Goal: Find specific page/section: Find specific page/section

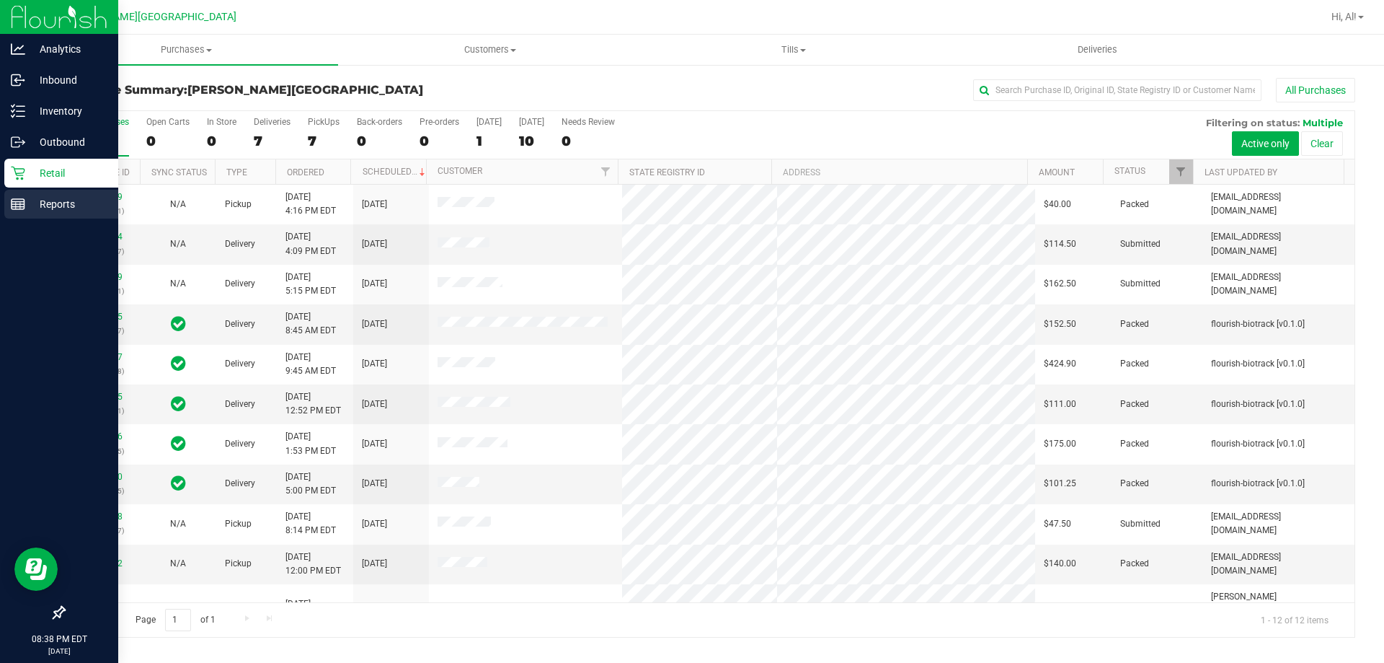
click at [27, 206] on p "Reports" at bounding box center [68, 203] width 87 height 17
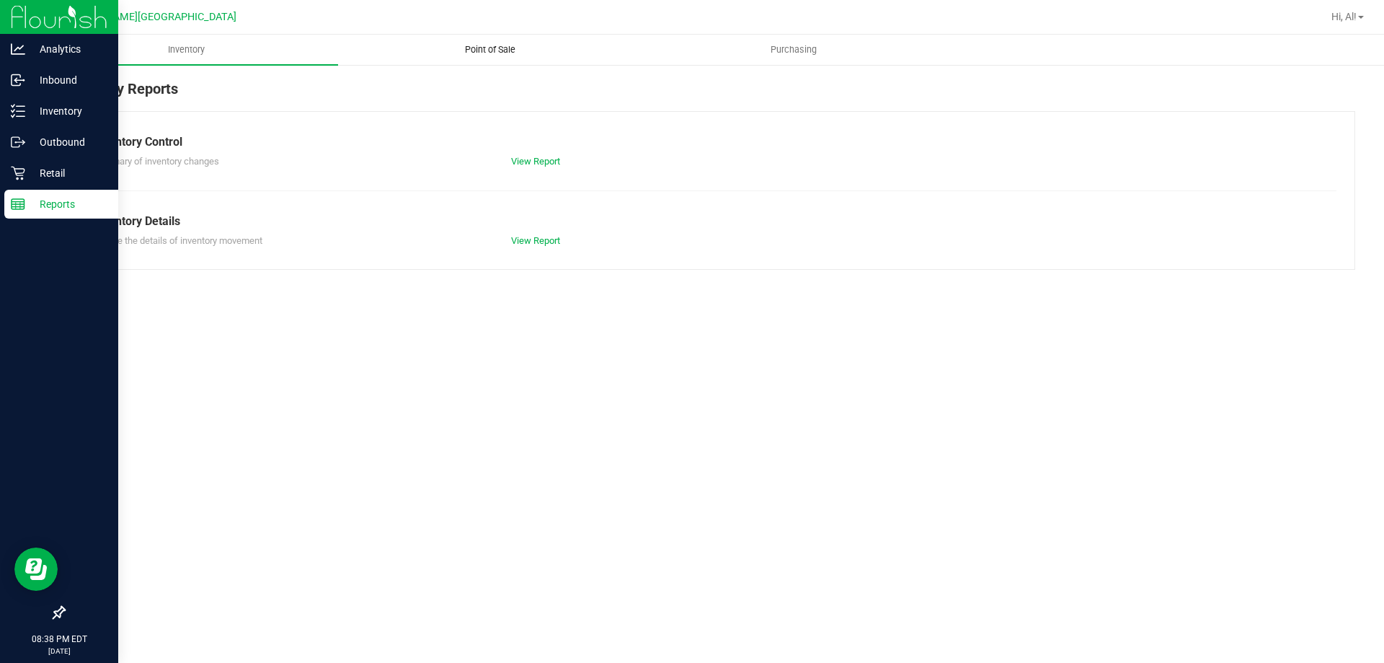
click at [485, 53] on span "Point of Sale" at bounding box center [490, 49] width 89 height 13
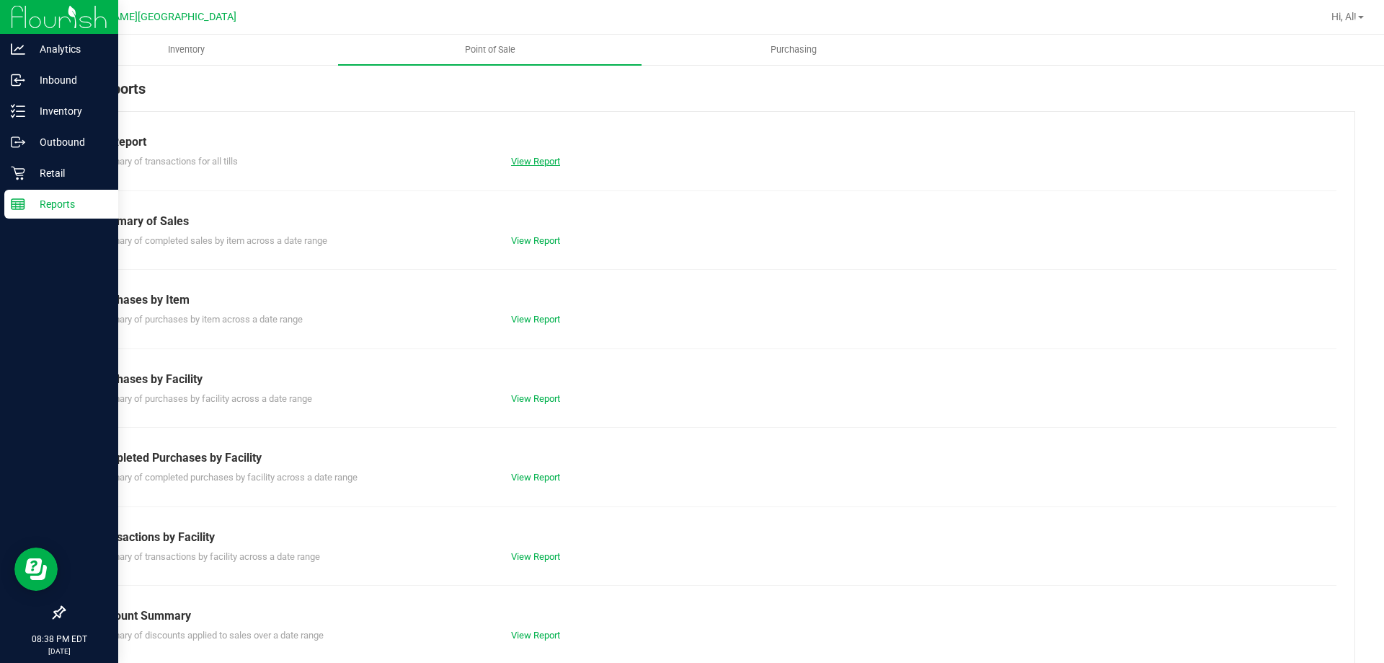
click at [539, 165] on link "View Report" at bounding box center [535, 161] width 49 height 11
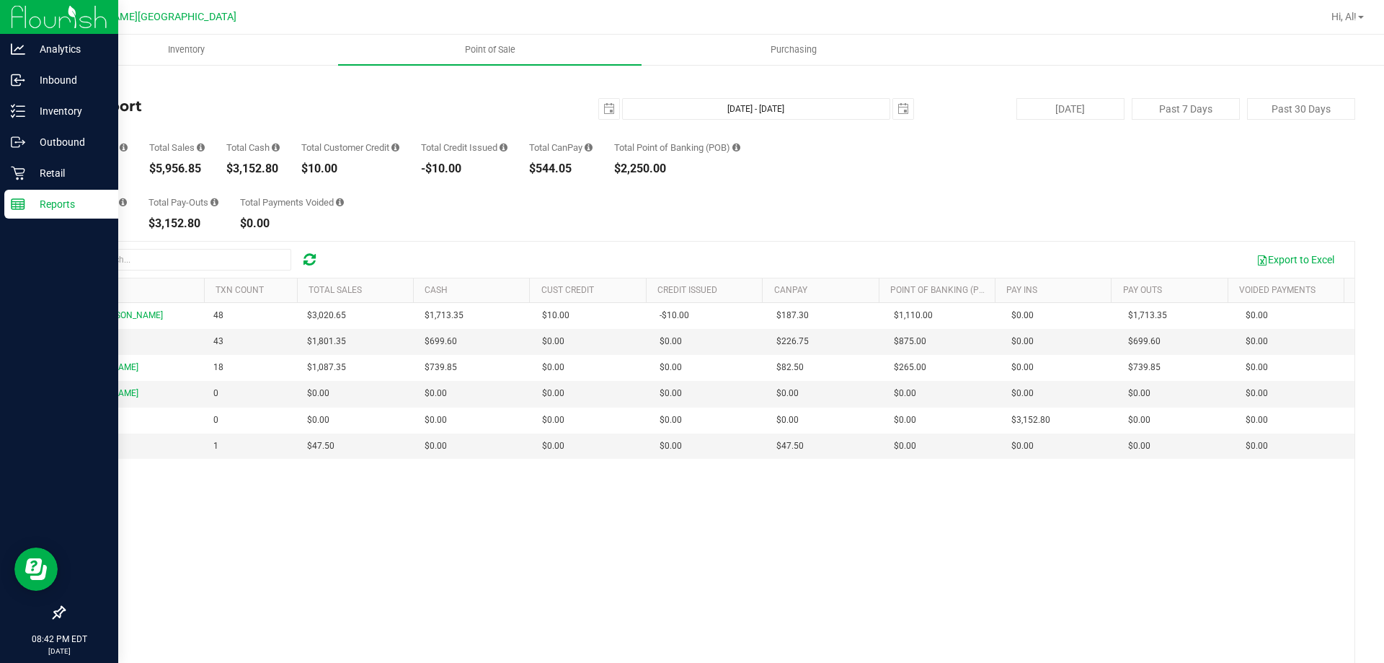
click at [546, 208] on div "Total Pay-Ins $3,152.80 Total Pay-Outs $3,152.80 Total Payments Voided $0.00" at bounding box center [709, 201] width 1292 height 55
click at [39, 119] on p "Inventory" at bounding box center [68, 110] width 87 height 17
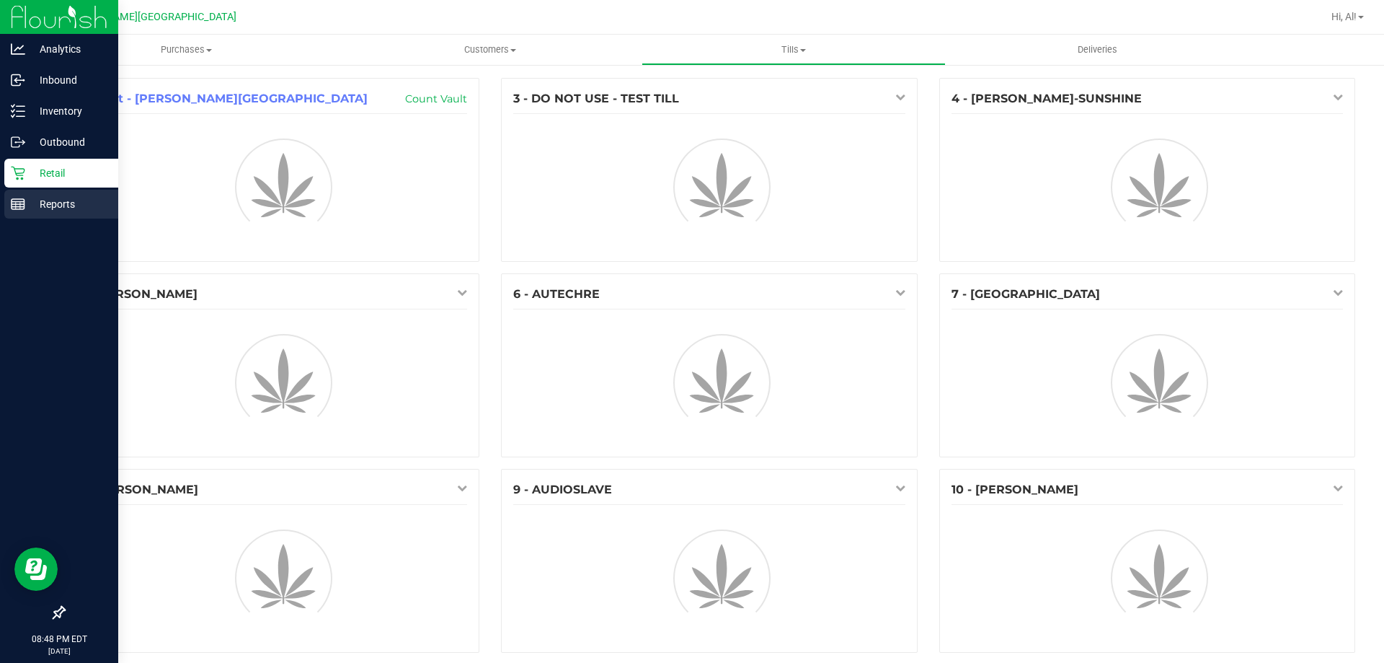
click at [25, 212] on div "Reports" at bounding box center [61, 204] width 114 height 29
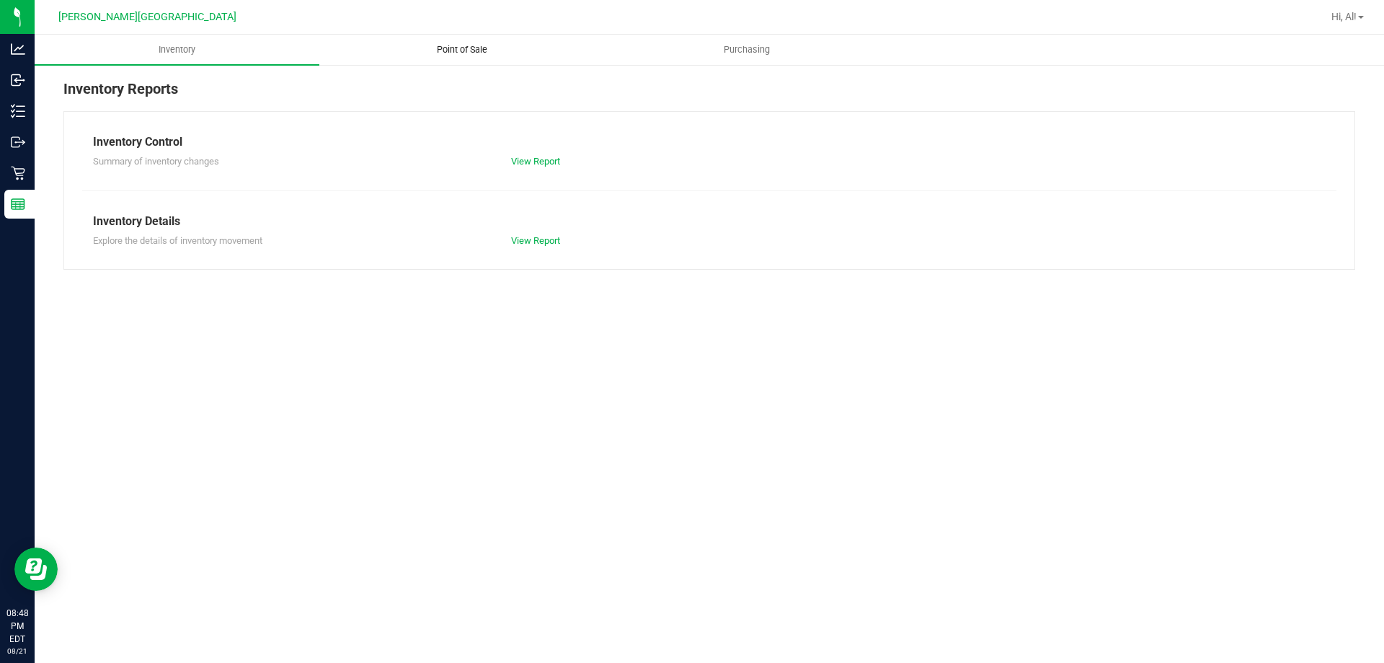
click at [451, 40] on uib-tab-heading "Point of Sale" at bounding box center [461, 49] width 283 height 29
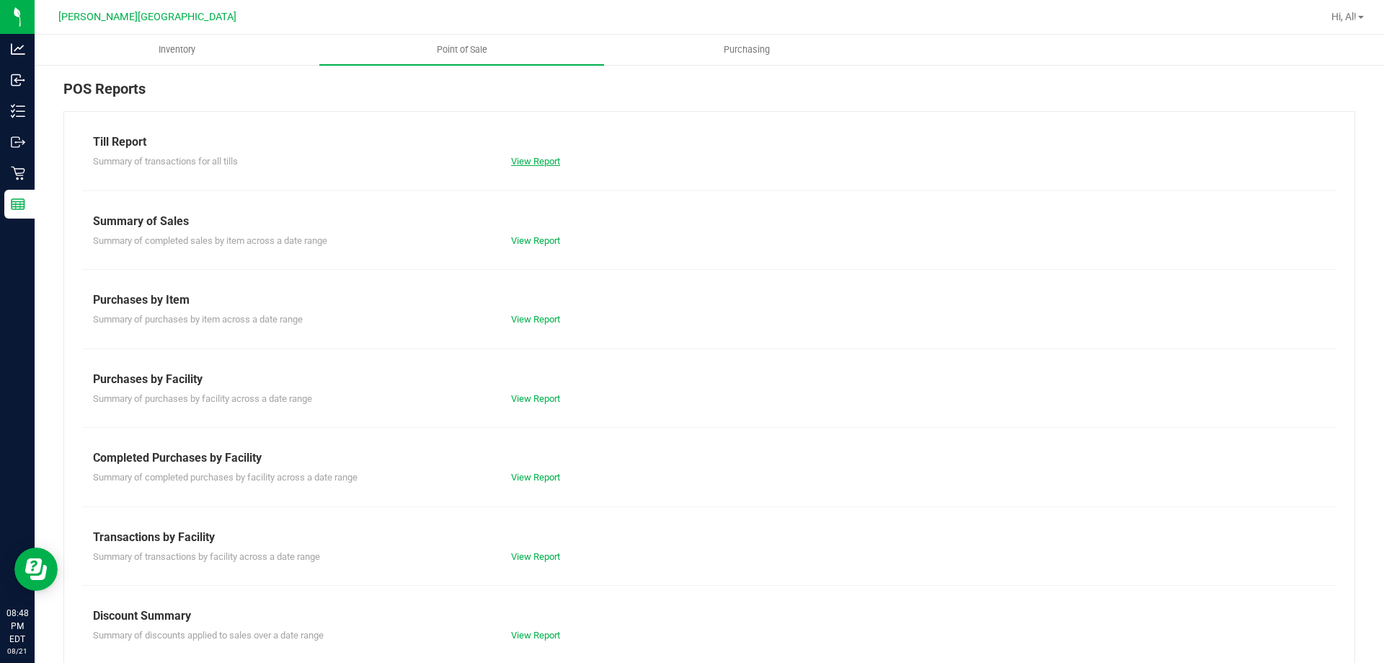
click at [536, 163] on link "View Report" at bounding box center [535, 161] width 49 height 11
